Goal: Task Accomplishment & Management: Manage account settings

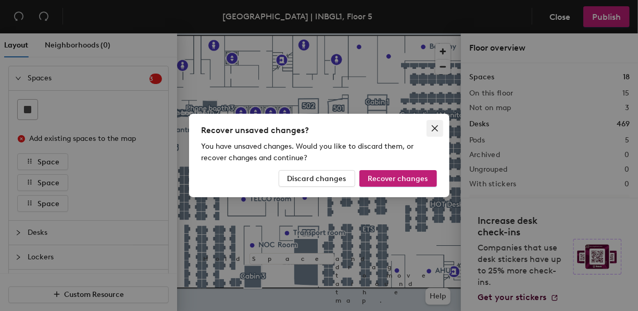
click at [435, 128] on icon "close" at bounding box center [434, 128] width 6 height 6
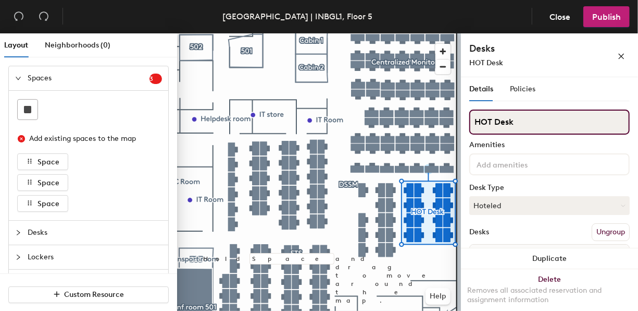
click at [510, 127] on input "HOT Desk" at bounding box center [549, 121] width 160 height 25
click at [442, 120] on div "Layout Neighborhoods (0) Spaces 3 Add existing spaces to the map Space Space Sp…" at bounding box center [319, 173] width 638 height 281
type input "CRSU"
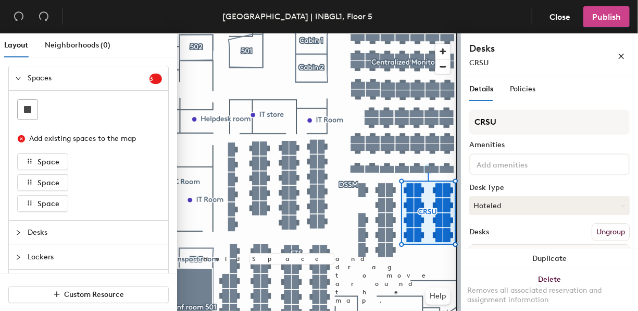
click at [624, 13] on button "Publish" at bounding box center [607, 16] width 46 height 21
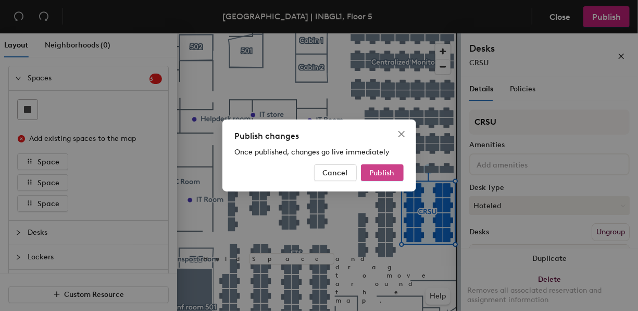
click at [382, 174] on span "Publish" at bounding box center [382, 172] width 25 height 9
